Goal: Information Seeking & Learning: Learn about a topic

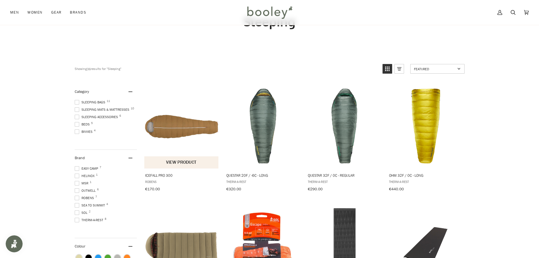
scroll to position [28, 0]
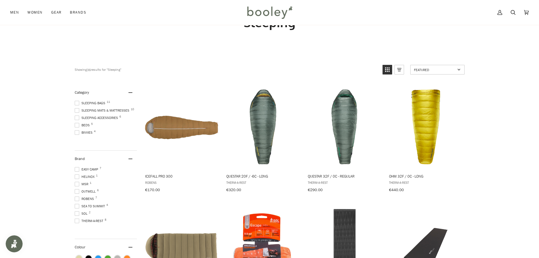
click at [78, 102] on span at bounding box center [77, 103] width 5 height 5
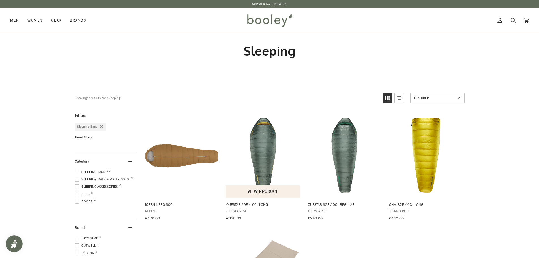
click at [269, 164] on img "Questar 20F / -6C - Long" at bounding box center [262, 155] width 75 height 75
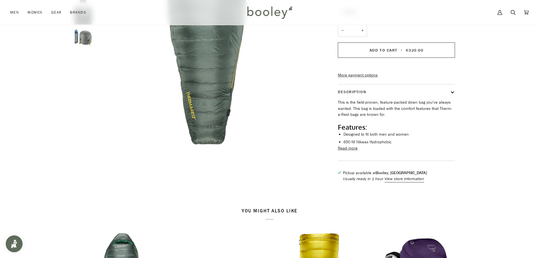
scroll to position [74, 0]
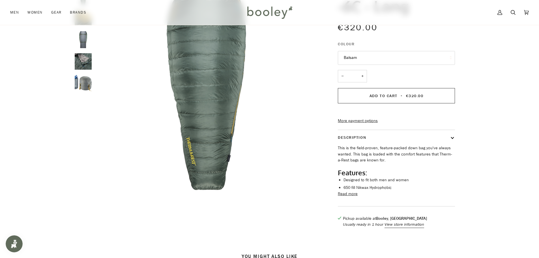
click at [349, 197] on button "Read more" at bounding box center [348, 194] width 20 height 6
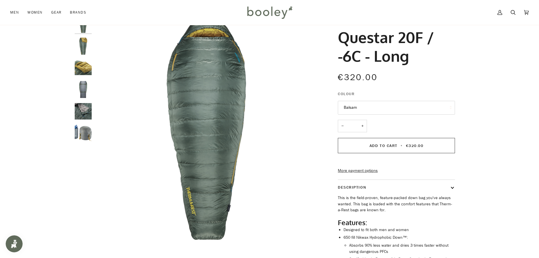
scroll to position [0, 0]
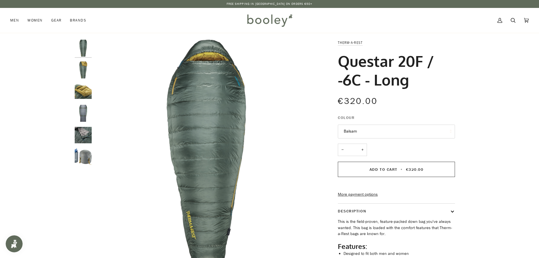
click at [82, 40] on img "Questar 20F / -6C - Long Balsam - Booley Galway" at bounding box center [83, 48] width 17 height 17
click at [82, 45] on img "Questar 20F / -6C - Long Balsam - Booley Galway" at bounding box center [83, 48] width 17 height 17
click at [81, 64] on img "Questar 20F / -6C - Long Balsam - Booley Galway" at bounding box center [83, 69] width 17 height 17
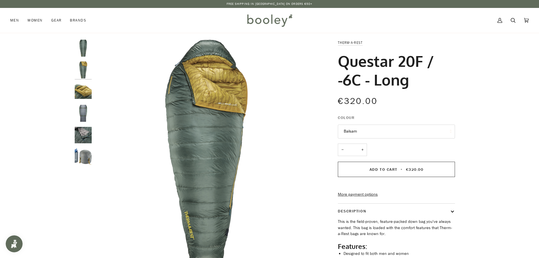
click at [79, 87] on img "Questar 20F / -6C - Long Balsam - Booley Galway" at bounding box center [83, 91] width 17 height 17
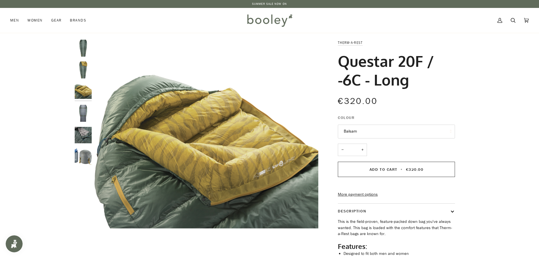
click at [80, 111] on img "Questar 20F / -6C - Long Balsam - Booley Galway" at bounding box center [83, 113] width 17 height 17
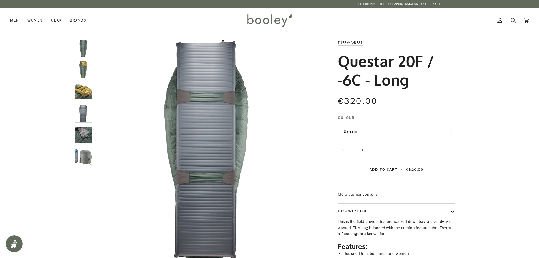
click at [81, 128] on img "Questar 20F / -6C - Long Balsam - Booley Galway" at bounding box center [83, 134] width 17 height 17
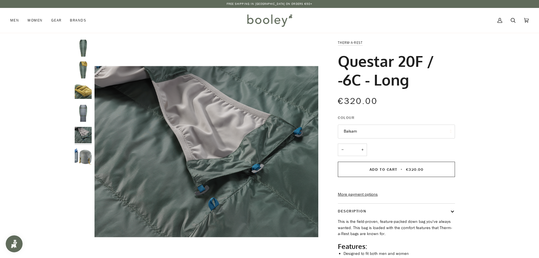
click at [80, 148] on img "Questar 20F / -6C - Long Balsam - Booley Galway" at bounding box center [83, 156] width 17 height 17
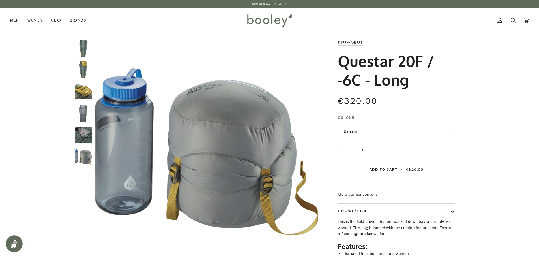
drag, startPoint x: 340, startPoint y: 58, endPoint x: 414, endPoint y: 83, distance: 78.0
click at [414, 83] on h1 "Questar 20F / -6C - Long" at bounding box center [394, 69] width 113 height 37
copy h1 "Questar 20F / -6C - Long"
click at [447, 80] on h1 "Questar 20F / -6C - Long" at bounding box center [394, 69] width 113 height 37
drag, startPoint x: 371, startPoint y: 42, endPoint x: 338, endPoint y: 42, distance: 32.8
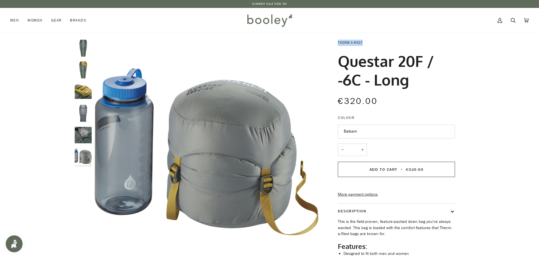
click at [338, 42] on p "Therm-a-Rest" at bounding box center [396, 43] width 117 height 6
copy link "Therm-a-Rest"
drag, startPoint x: 338, startPoint y: 62, endPoint x: 410, endPoint y: 83, distance: 74.9
click at [410, 83] on h1 "Questar 20F / -6C - Long" at bounding box center [394, 69] width 113 height 37
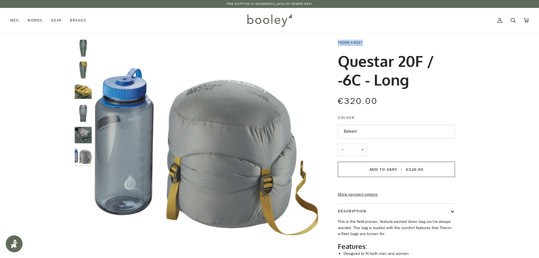
copy h1 "Questar 20F / -6C - Long"
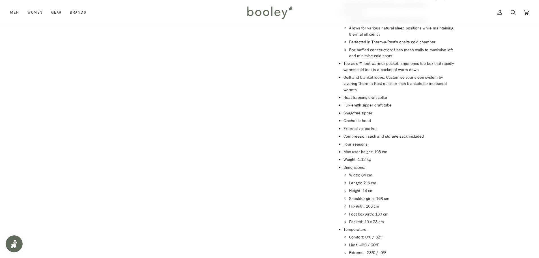
scroll to position [339, 0]
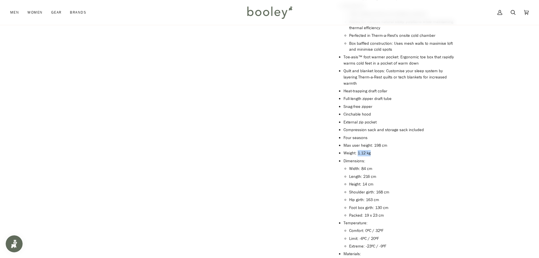
drag, startPoint x: 378, startPoint y: 151, endPoint x: 357, endPoint y: 151, distance: 21.2
click at [357, 151] on li "Weight: 1.12 kg" at bounding box center [398, 153] width 111 height 6
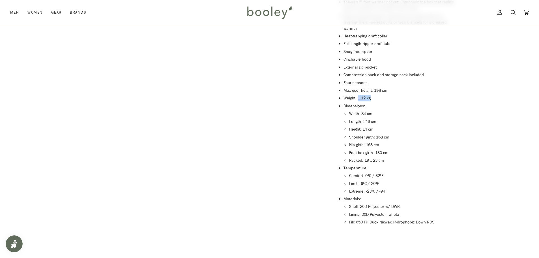
scroll to position [396, 0]
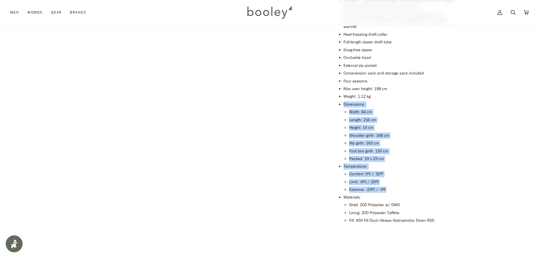
drag, startPoint x: 389, startPoint y: 185, endPoint x: 332, endPoint y: 100, distance: 103.3
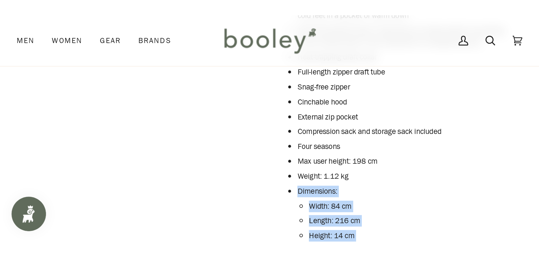
scroll to position [368, 0]
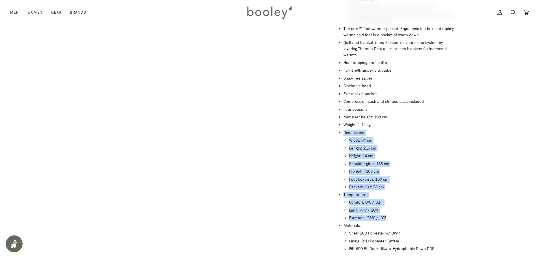
click at [387, 184] on li "Packed: 19 x 23 cm" at bounding box center [402, 187] width 106 height 6
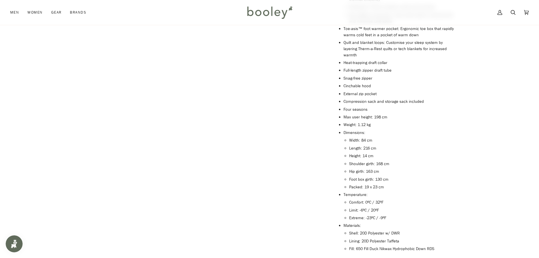
click at [390, 191] on li "Temperature:" at bounding box center [398, 194] width 111 height 6
